Goal: Task Accomplishment & Management: Manage account settings

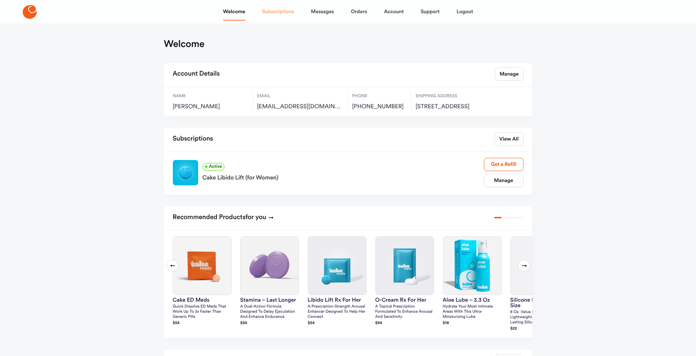
click at [279, 11] on link "Subscriptions" at bounding box center [278, 12] width 32 height 18
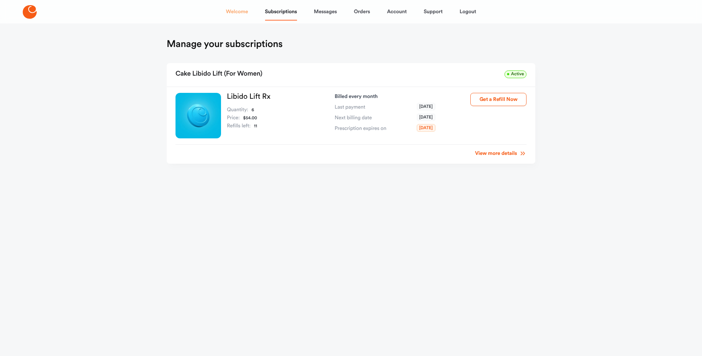
click at [234, 13] on link "Welcome" at bounding box center [237, 12] width 22 height 18
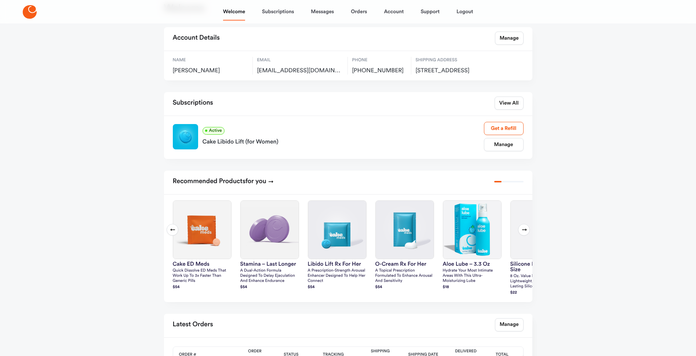
scroll to position [37, 0]
click at [508, 106] on link "View All" at bounding box center [509, 102] width 29 height 13
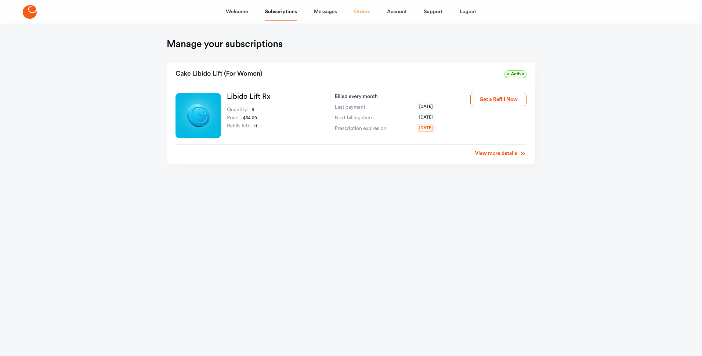
click at [362, 10] on link "Orders" at bounding box center [362, 12] width 16 height 18
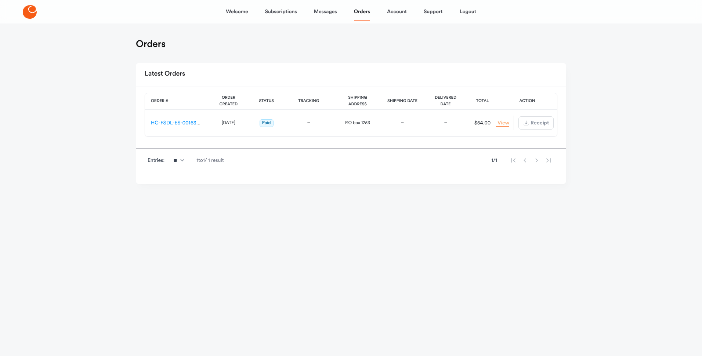
click at [498, 122] on link "View Order" at bounding box center [502, 123] width 13 height 7
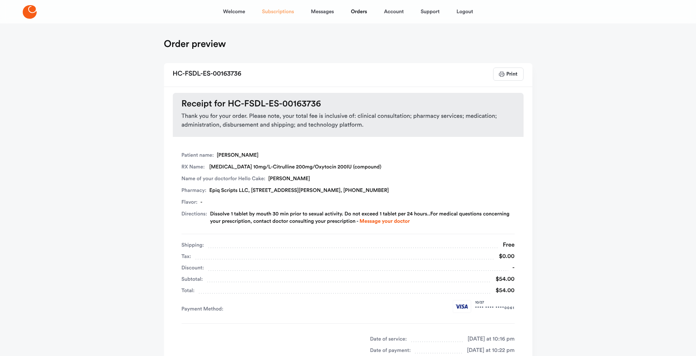
click at [286, 10] on link "Subscriptions" at bounding box center [278, 12] width 32 height 18
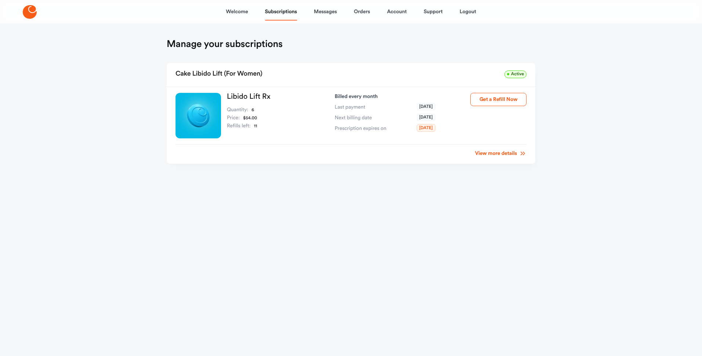
click at [496, 157] on link "View more details" at bounding box center [500, 153] width 51 height 7
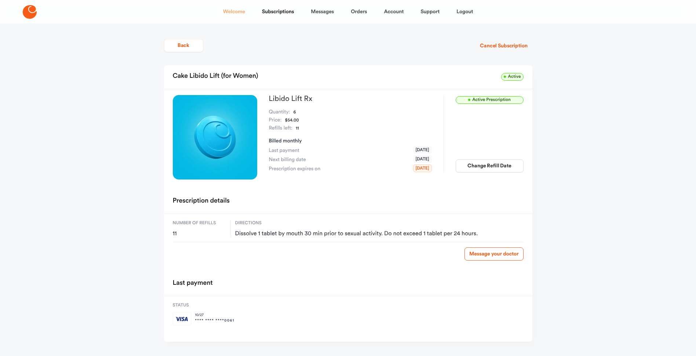
click at [241, 7] on link "Welcome" at bounding box center [234, 12] width 22 height 18
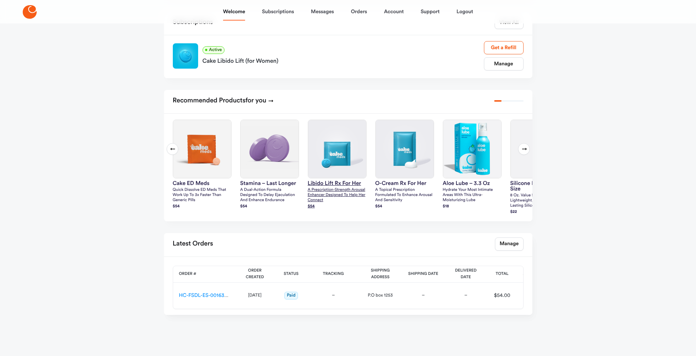
scroll to position [124, 0]
click at [201, 295] on link "HC-FSDL-ES-00163736" at bounding box center [206, 295] width 54 height 5
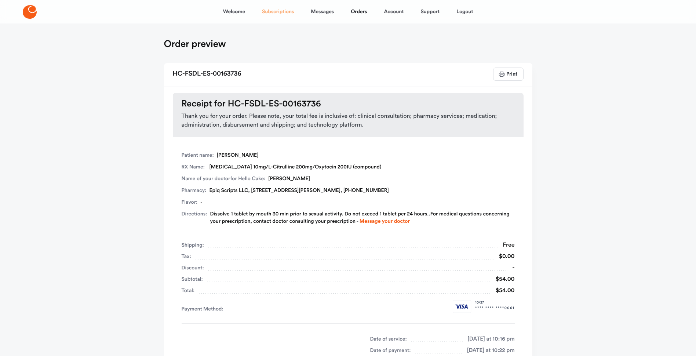
click at [280, 10] on link "Subscriptions" at bounding box center [278, 12] width 32 height 18
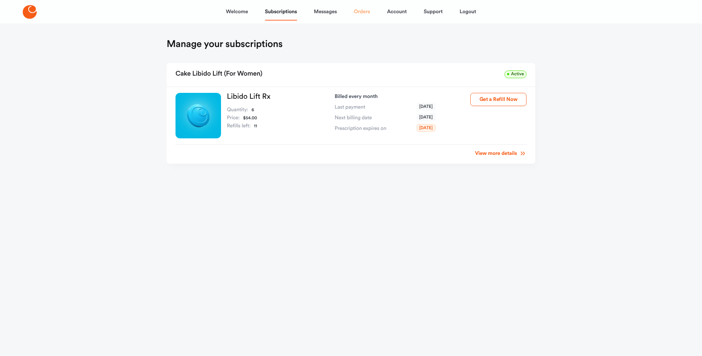
drag, startPoint x: 373, startPoint y: 11, endPoint x: 365, endPoint y: 12, distance: 7.4
click at [372, 11] on div "Welcome Subscriptions Messages Orders Account Support Logout" at bounding box center [351, 12] width 250 height 18
click at [364, 13] on link "Orders" at bounding box center [362, 12] width 16 height 18
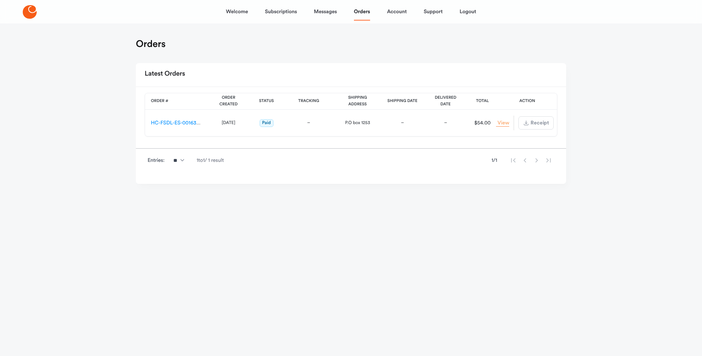
click at [503, 125] on link "View Order" at bounding box center [502, 123] width 13 height 7
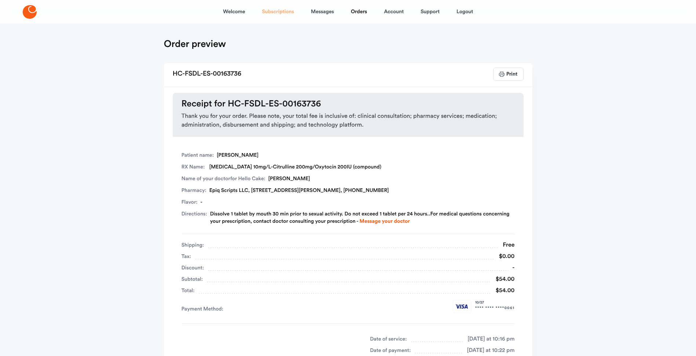
click at [275, 14] on link "Subscriptions" at bounding box center [278, 12] width 32 height 18
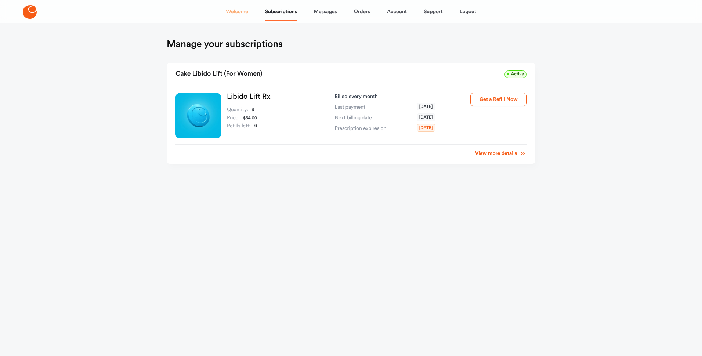
click at [243, 5] on link "Welcome" at bounding box center [237, 12] width 22 height 18
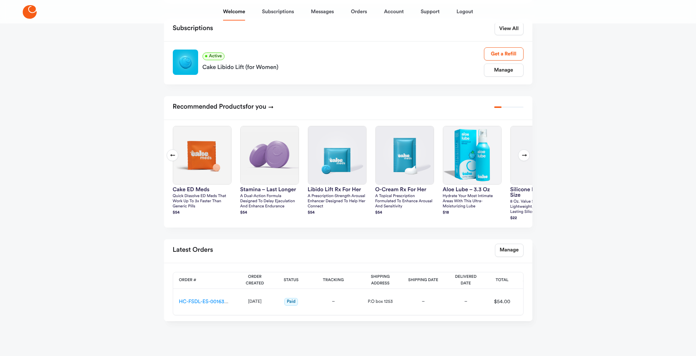
scroll to position [124, 0]
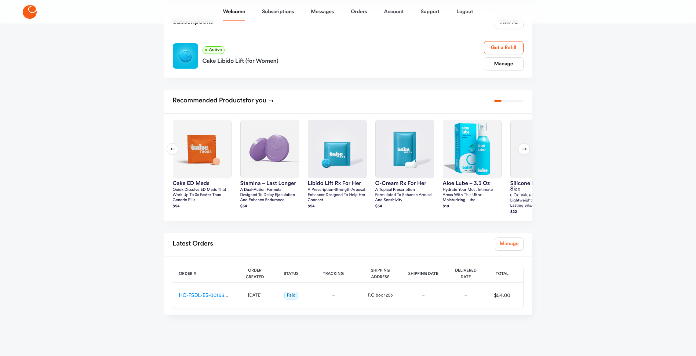
click at [506, 244] on link "Manage" at bounding box center [509, 243] width 29 height 13
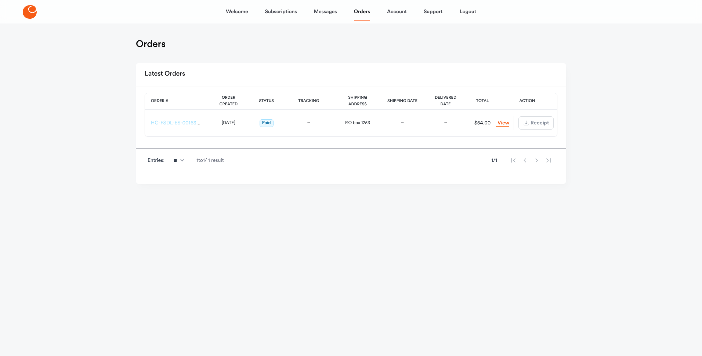
click at [174, 121] on link "HC-FSDL-ES-00163736" at bounding box center [178, 122] width 54 height 5
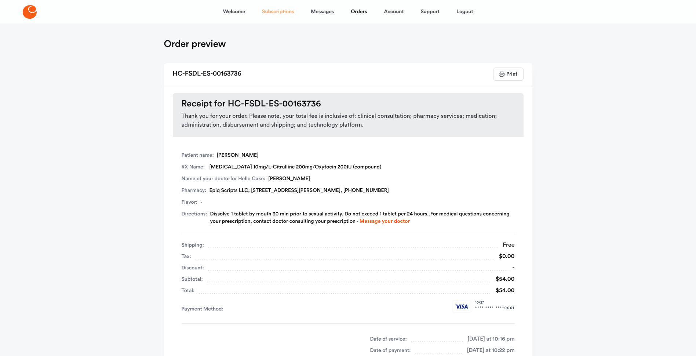
click at [284, 10] on link "Subscriptions" at bounding box center [278, 12] width 32 height 18
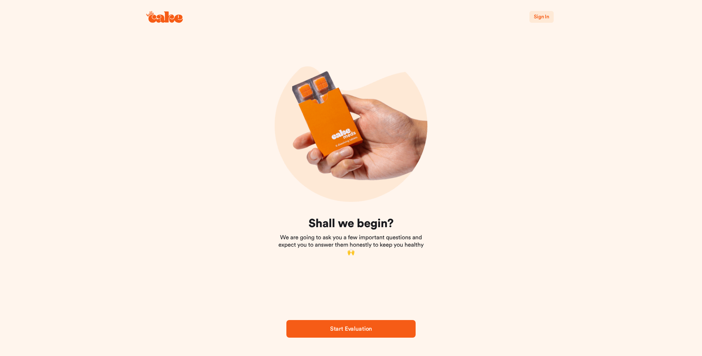
click at [538, 18] on span "Sign In" at bounding box center [540, 16] width 15 height 5
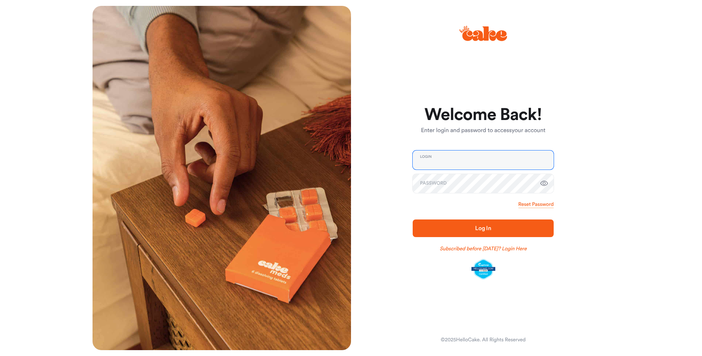
click at [458, 163] on input "email" at bounding box center [482, 159] width 141 height 19
type input "**********"
